Goal: Task Accomplishment & Management: Use online tool/utility

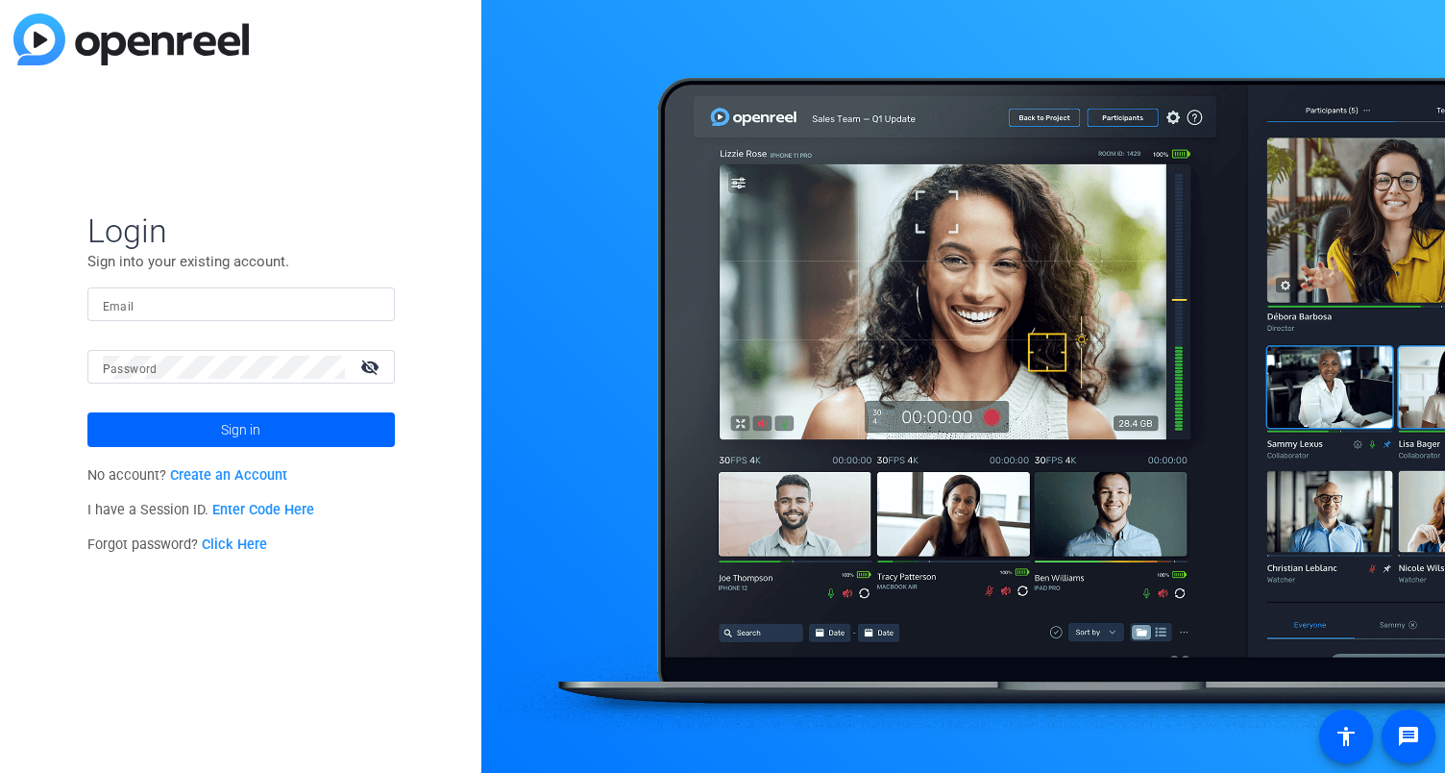
click at [278, 307] on input "Email" at bounding box center [241, 304] width 277 height 23
type input "[EMAIL_ADDRESS][DOMAIN_NAME]"
click at [87, 412] on button "Sign in" at bounding box center [241, 429] width 308 height 35
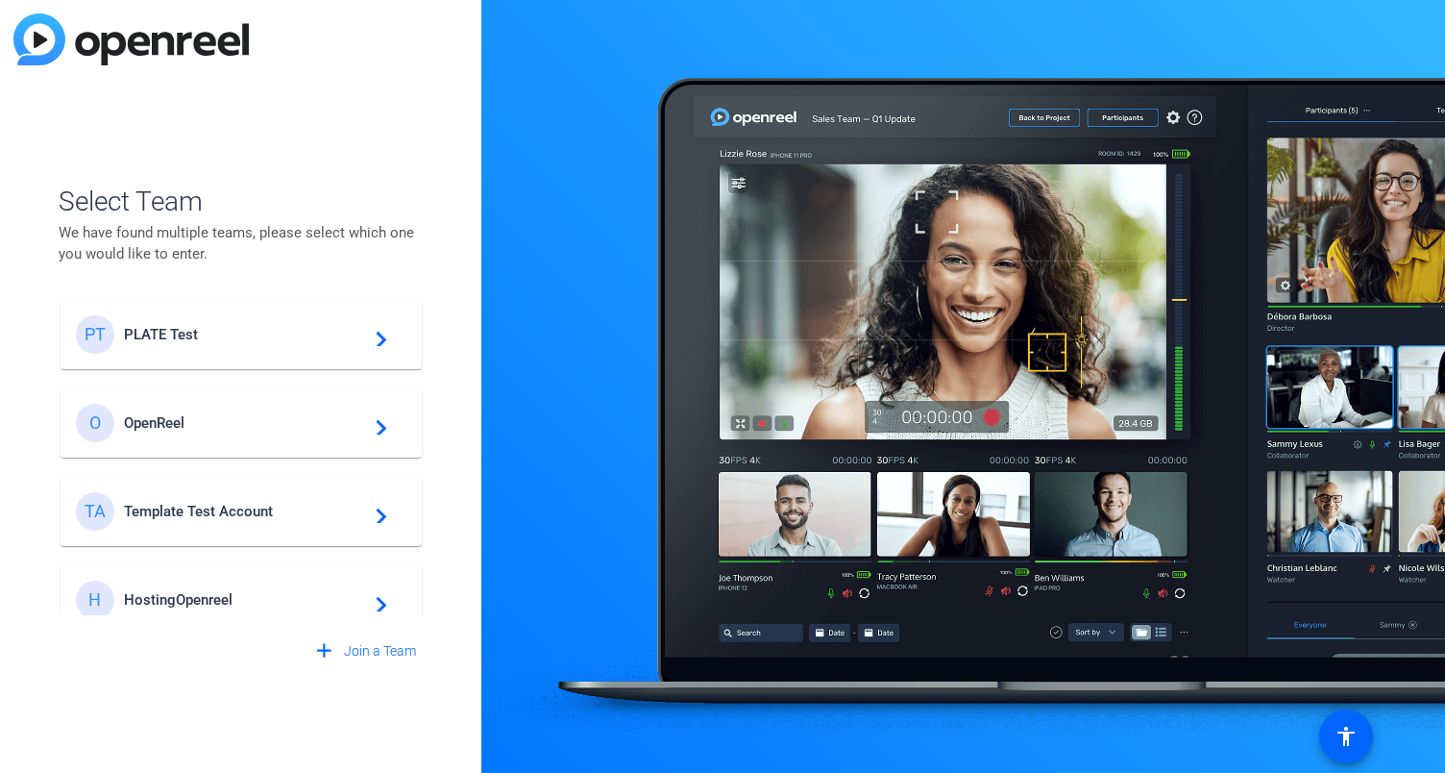
click at [208, 346] on div "PT PLATE Test navigate_next" at bounding box center [241, 334] width 331 height 38
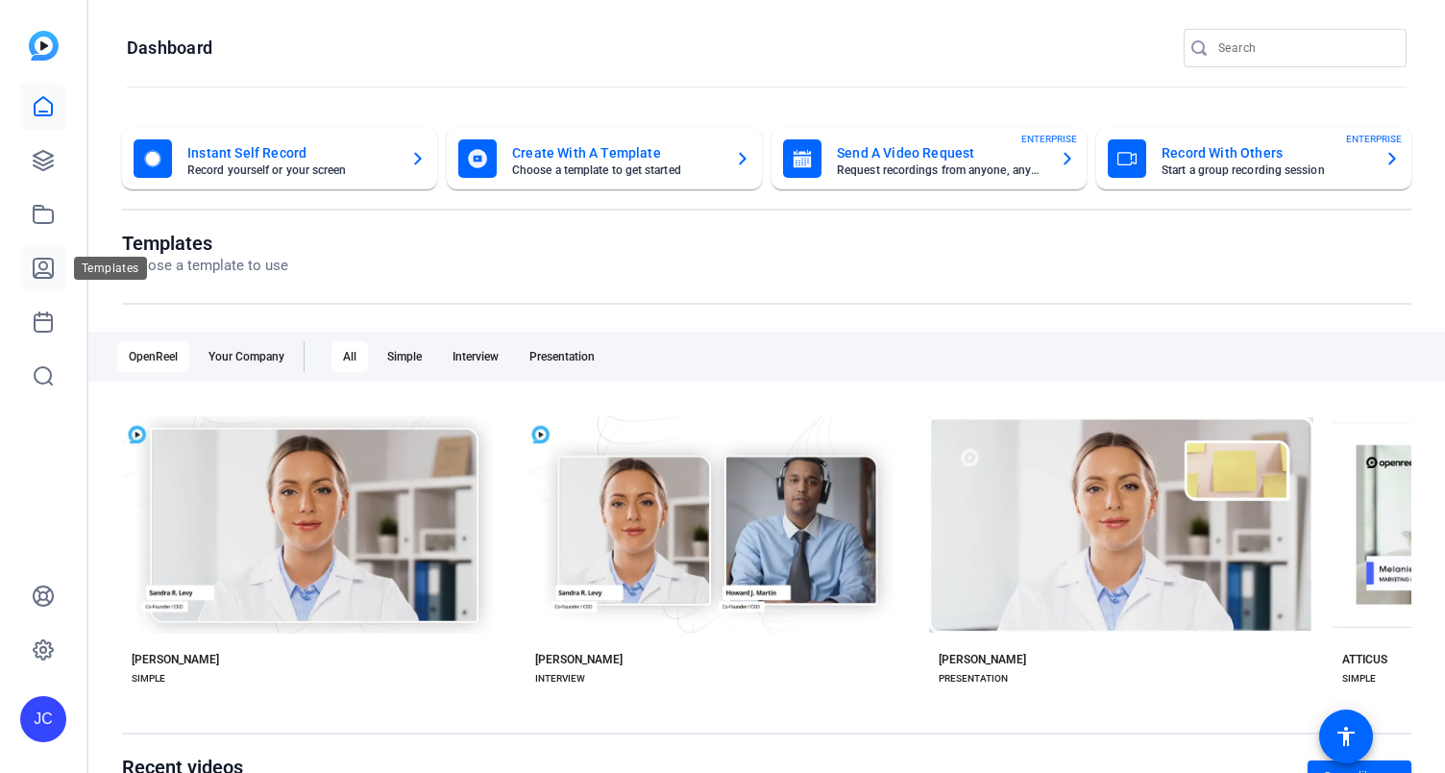
click at [56, 267] on link at bounding box center [43, 268] width 46 height 46
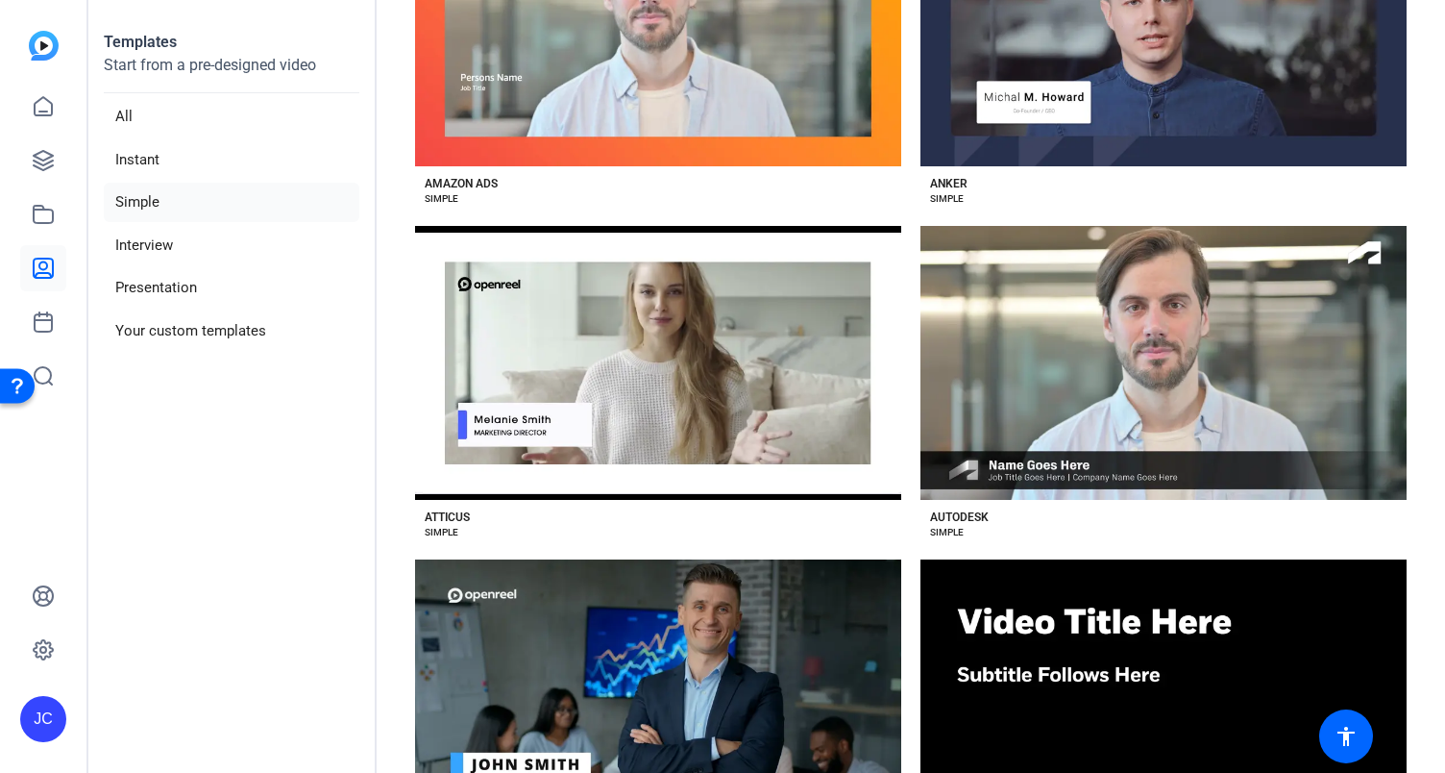
scroll to position [788, 0]
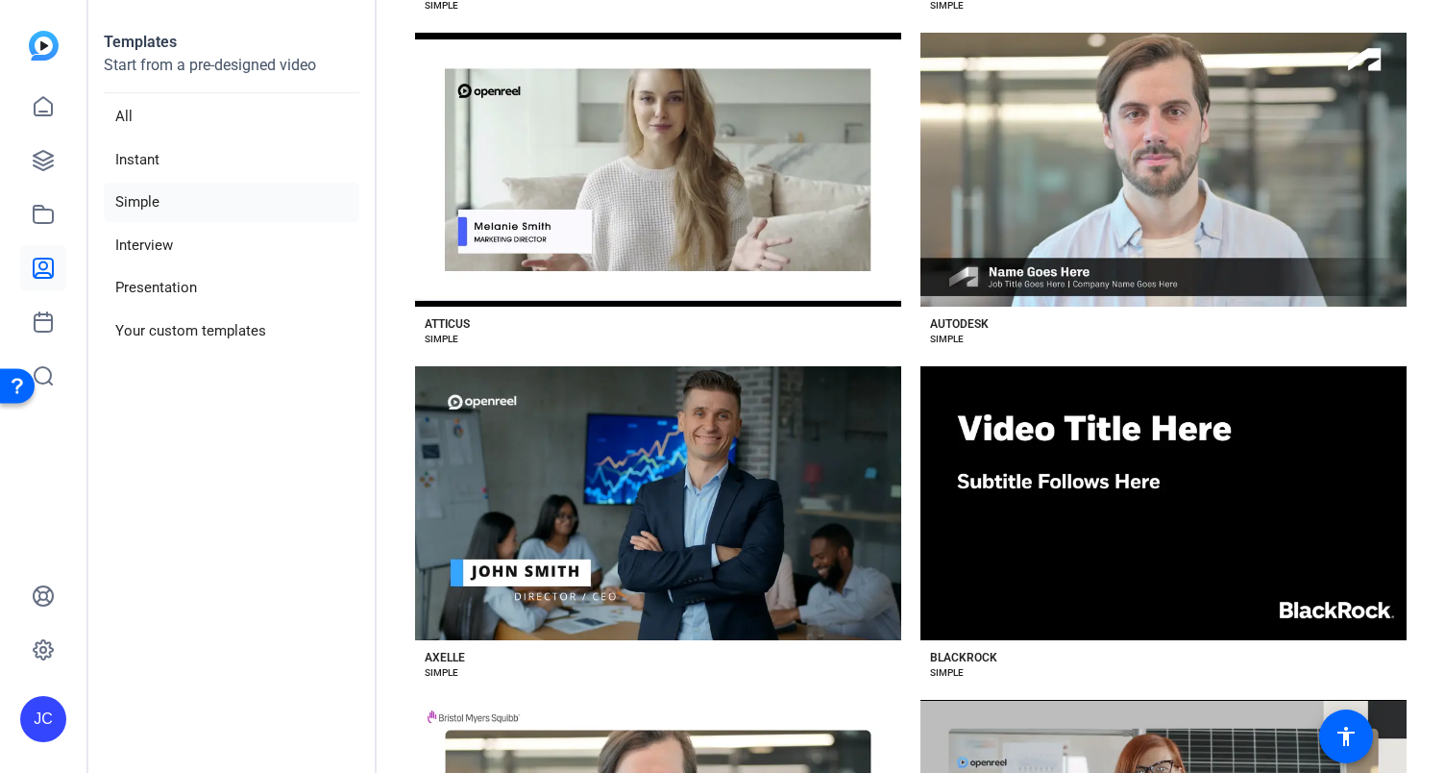
click at [564, 481] on div "Preview Axelle" at bounding box center [658, 503] width 486 height 274
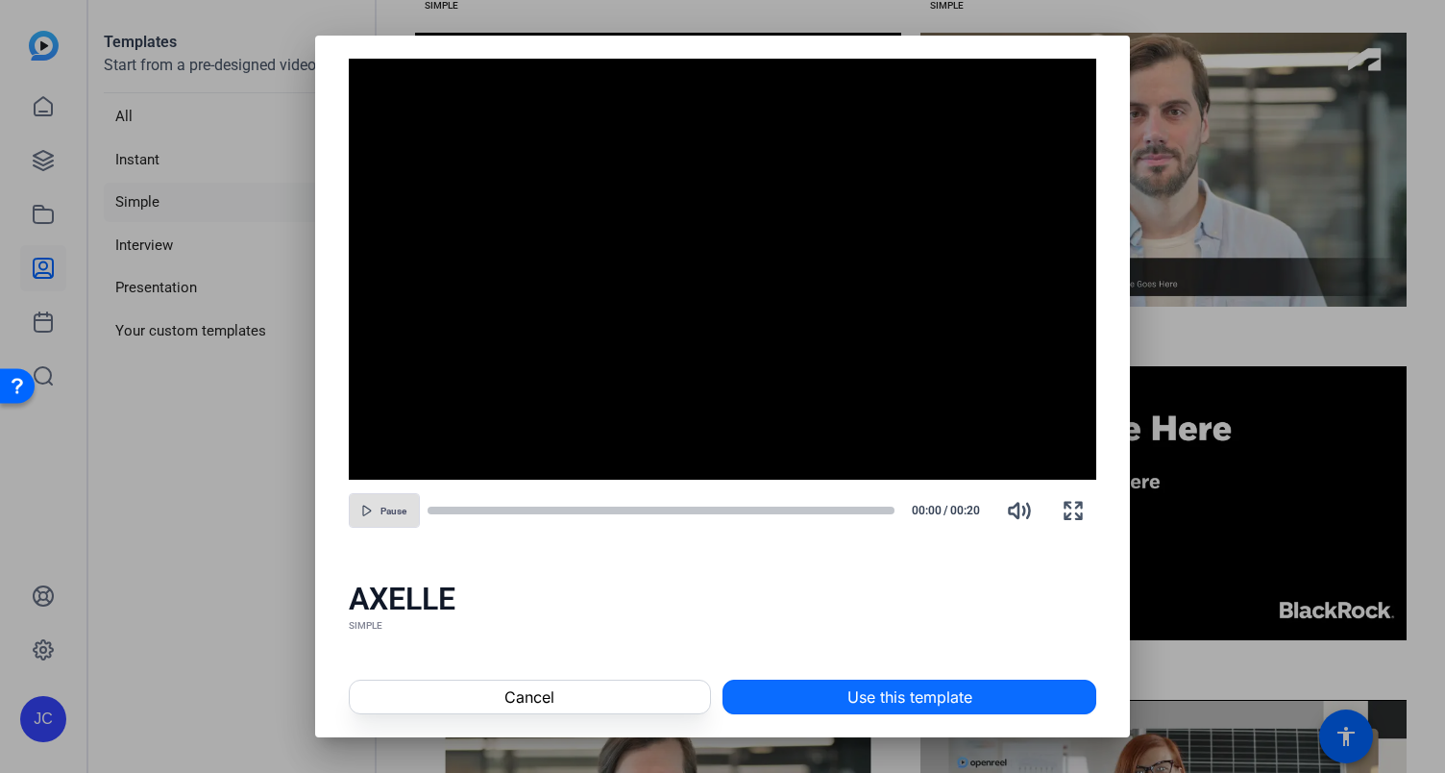
click at [778, 696] on span at bounding box center [910, 697] width 372 height 46
